Goal: Transaction & Acquisition: Purchase product/service

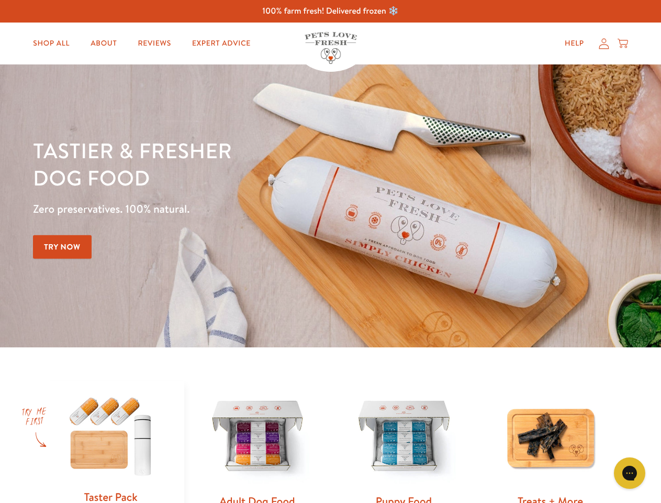
click at [330, 251] on div "Tastier & fresher dog food Zero preservatives. 100% natural. Try Now" at bounding box center [231, 206] width 397 height 138
click at [630, 473] on icon "Gorgias live chat" at bounding box center [630, 473] width 10 height 10
